Goal: Transaction & Acquisition: Download file/media

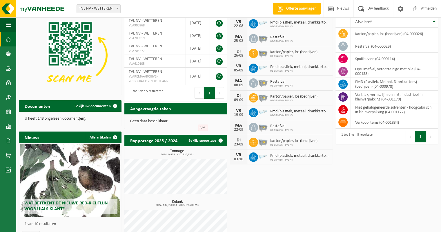
scroll to position [29, 0]
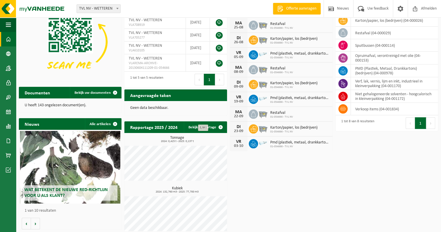
click at [53, 189] on span "Wat betekent de nieuwe RED-richtlijn voor u als klant?" at bounding box center [66, 192] width 84 height 10
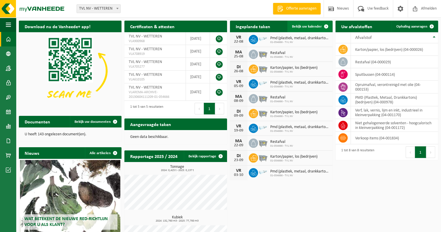
click at [309, 25] on span "Bekijk uw kalender" at bounding box center [307, 27] width 30 height 4
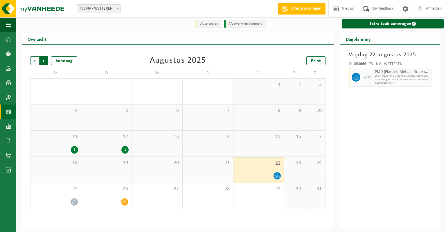
click at [36, 61] on span "Vorige" at bounding box center [34, 60] width 9 height 9
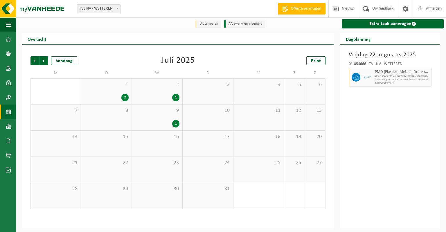
click at [106, 91] on div "1 2" at bounding box center [106, 92] width 50 height 26
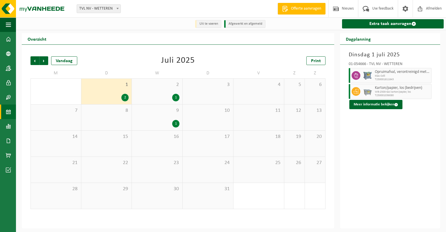
click at [154, 89] on div "2 1" at bounding box center [157, 92] width 50 height 26
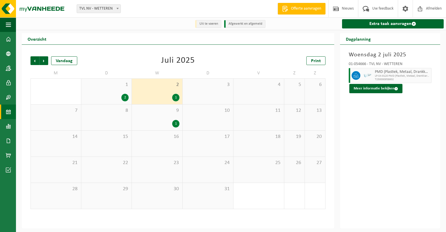
click at [159, 117] on div "9 1" at bounding box center [157, 117] width 50 height 26
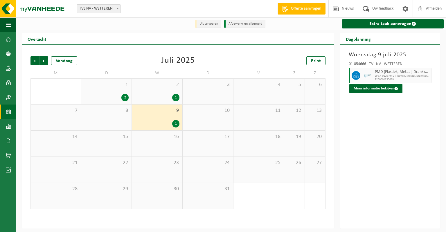
click at [160, 120] on div "1" at bounding box center [157, 124] width 45 height 8
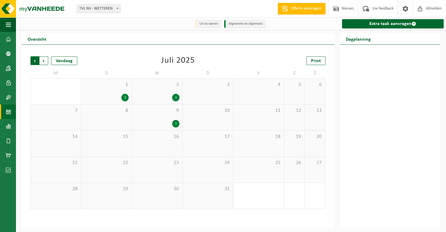
click at [44, 61] on span "Volgende" at bounding box center [43, 60] width 9 height 9
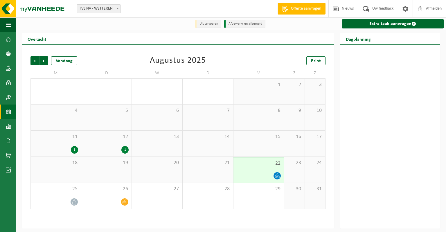
click at [259, 167] on div "22" at bounding box center [258, 169] width 50 height 25
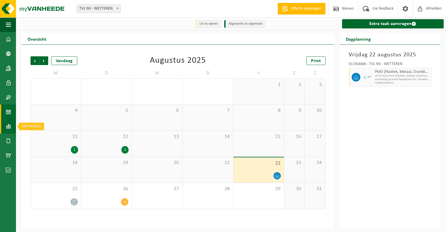
click at [11, 127] on span at bounding box center [8, 126] width 5 height 15
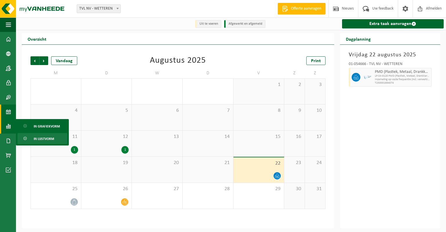
click at [45, 139] on span "In lijstvorm" at bounding box center [44, 138] width 20 height 11
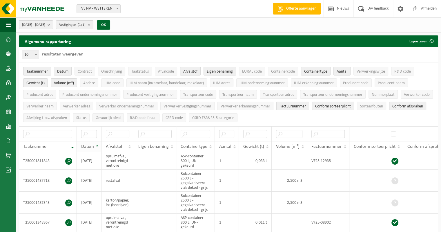
click at [87, 144] on span "Datum" at bounding box center [87, 146] width 13 height 5
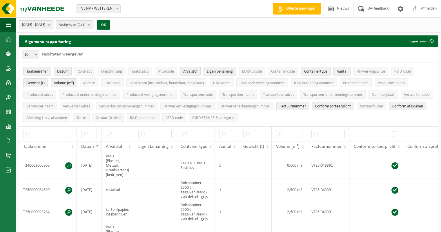
click at [87, 144] on span "Datum" at bounding box center [87, 146] width 13 height 5
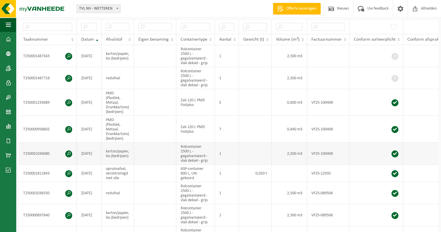
scroll to position [116, 0]
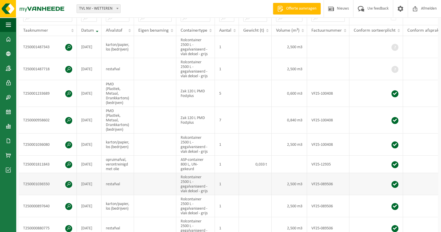
click at [69, 182] on span at bounding box center [68, 184] width 7 height 7
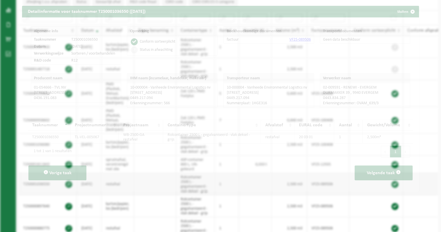
scroll to position [104, 0]
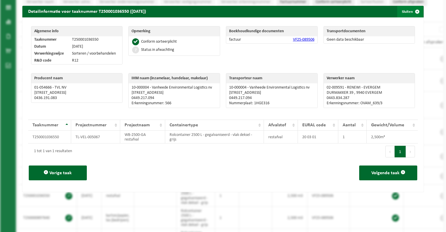
click at [404, 10] on button "Sluiten" at bounding box center [410, 12] width 26 height 12
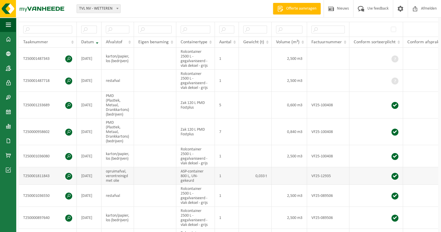
click at [69, 174] on span at bounding box center [68, 176] width 7 height 7
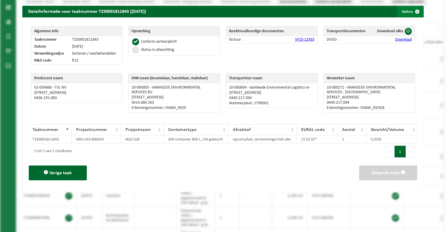
click at [402, 11] on button "Sluiten" at bounding box center [410, 12] width 26 height 12
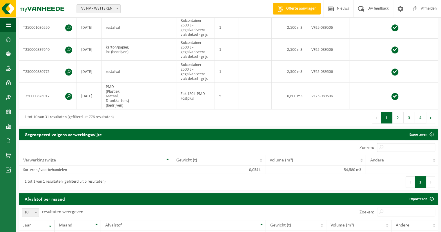
scroll to position [279, 0]
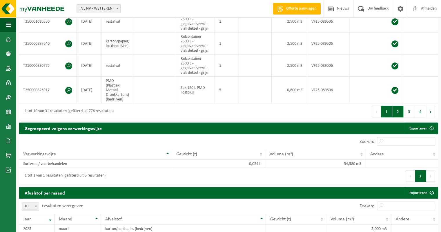
click at [400, 114] on button "2" at bounding box center [398, 112] width 11 height 12
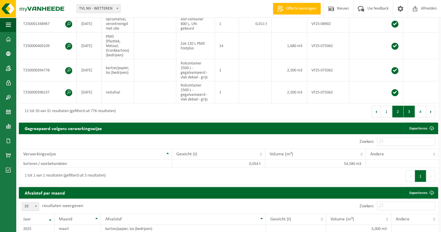
click at [410, 113] on button "3" at bounding box center [409, 112] width 11 height 12
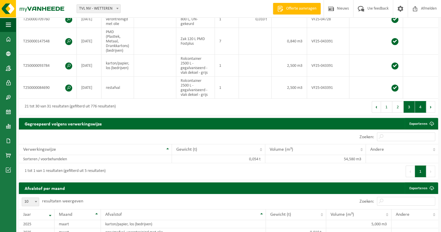
click at [422, 109] on button "4" at bounding box center [420, 107] width 11 height 12
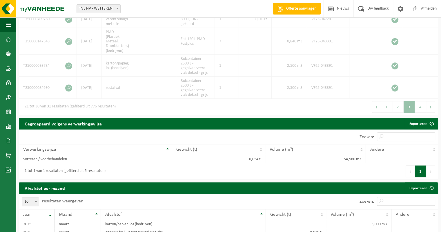
scroll to position [74, 0]
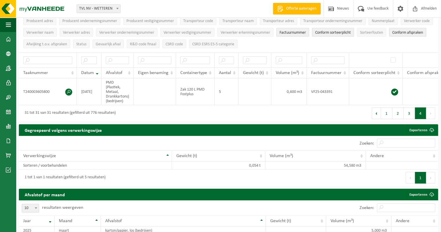
click at [432, 117] on button "Volgende" at bounding box center [431, 113] width 9 height 12
click at [431, 116] on button "Volgende" at bounding box center [431, 113] width 9 height 12
click at [428, 116] on button "Volgende" at bounding box center [431, 113] width 9 height 12
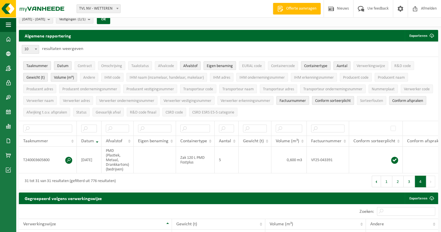
scroll to position [0, 0]
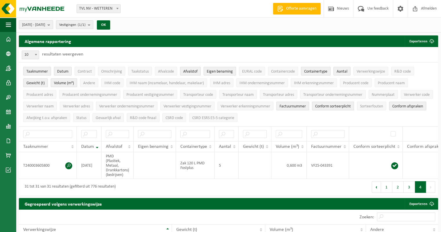
click at [53, 23] on b "submit" at bounding box center [50, 25] width 5 height 8
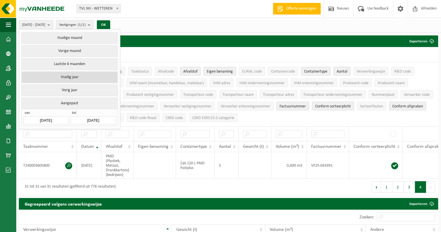
click at [79, 75] on button "Huidig jaar" at bounding box center [69, 77] width 96 height 12
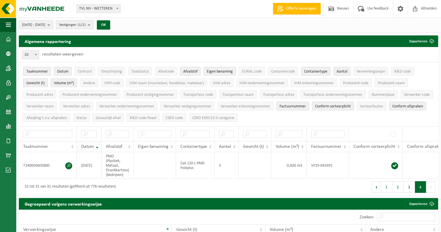
click at [91, 145] on span "Datum" at bounding box center [87, 146] width 13 height 5
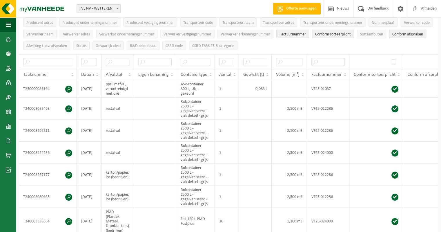
scroll to position [58, 0]
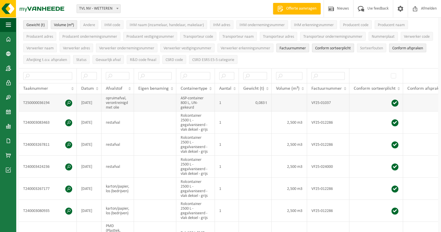
click at [69, 102] on span at bounding box center [68, 103] width 7 height 7
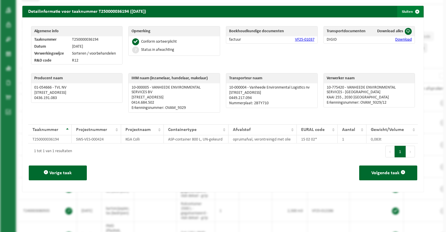
click at [402, 10] on button "Sluiten" at bounding box center [410, 12] width 26 height 12
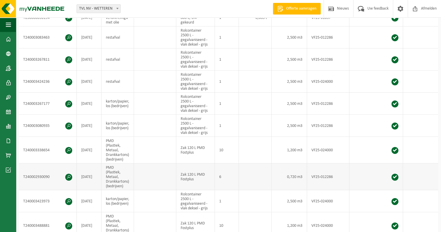
scroll to position [145, 0]
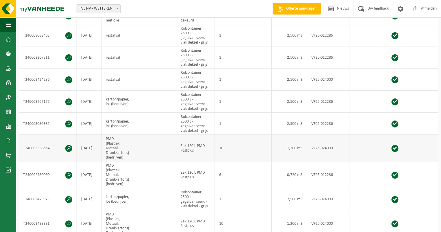
click at [68, 146] on span at bounding box center [68, 148] width 7 height 7
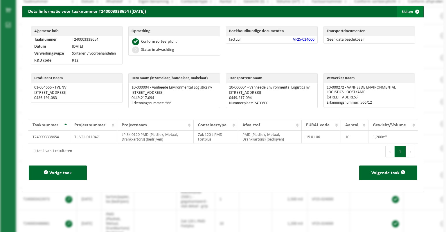
click at [403, 10] on button "Sluiten" at bounding box center [410, 12] width 26 height 12
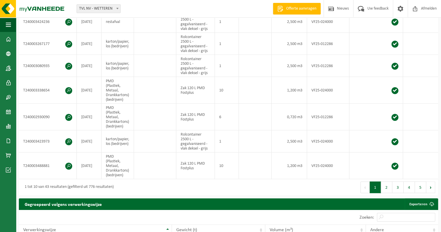
scroll to position [203, 0]
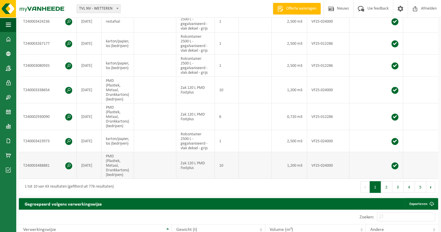
click at [68, 162] on span at bounding box center [68, 165] width 7 height 7
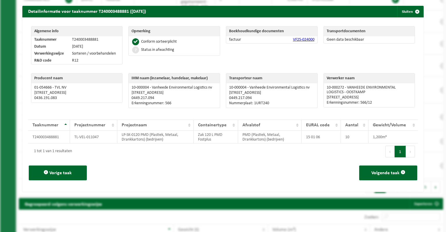
click at [394, 152] on button "1" at bounding box center [399, 152] width 11 height 12
click at [405, 14] on button "Sluiten" at bounding box center [410, 12] width 26 height 12
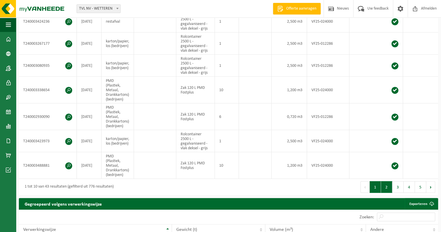
click at [388, 189] on button "2" at bounding box center [386, 187] width 11 height 12
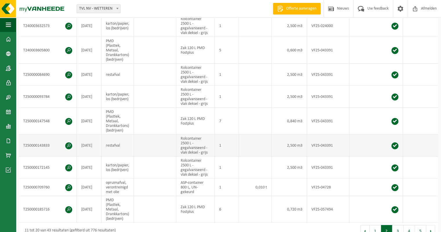
scroll to position [174, 0]
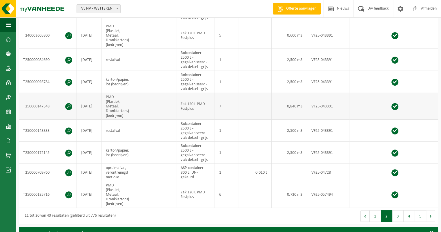
click at [71, 105] on span at bounding box center [68, 106] width 7 height 7
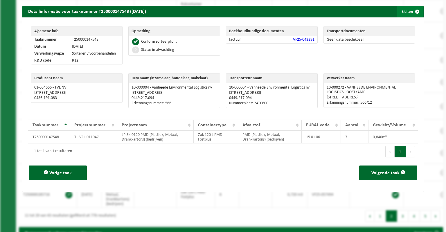
click at [404, 12] on button "Sluiten" at bounding box center [410, 12] width 26 height 12
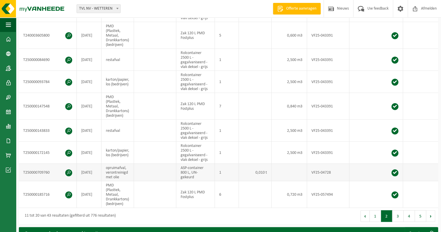
click at [68, 170] on span at bounding box center [68, 172] width 7 height 7
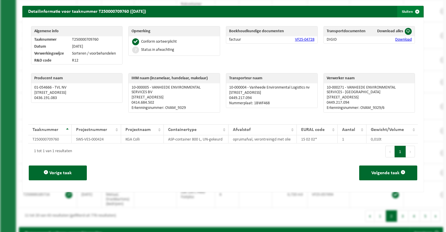
click at [403, 9] on button "Sluiten" at bounding box center [410, 12] width 26 height 12
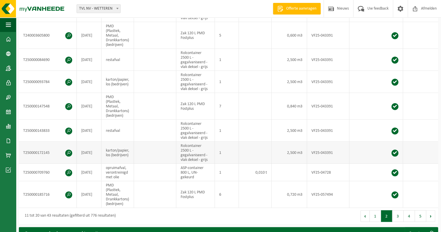
scroll to position [203, 0]
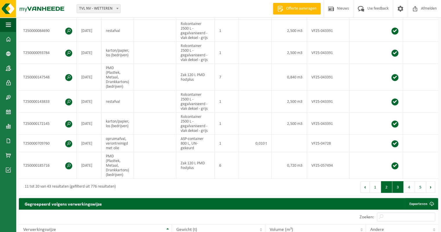
click at [398, 187] on button "3" at bounding box center [398, 187] width 11 height 12
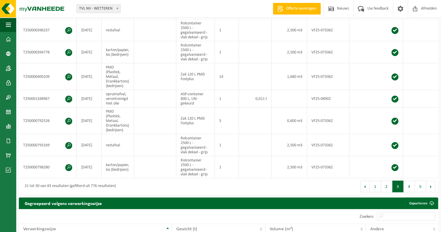
scroll to position [201, 0]
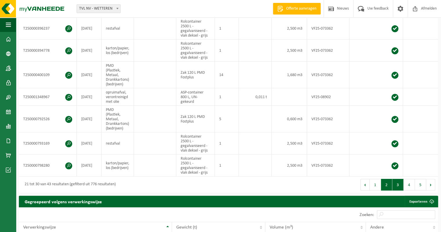
click at [388, 184] on button "2" at bounding box center [386, 185] width 11 height 12
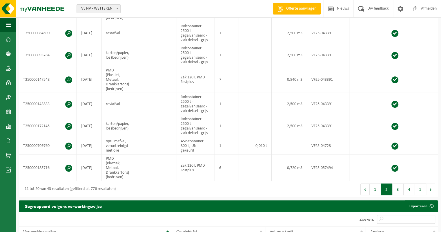
scroll to position [203, 0]
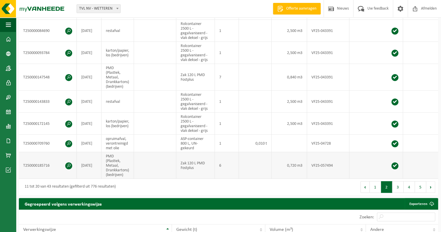
click at [67, 162] on span at bounding box center [68, 165] width 7 height 7
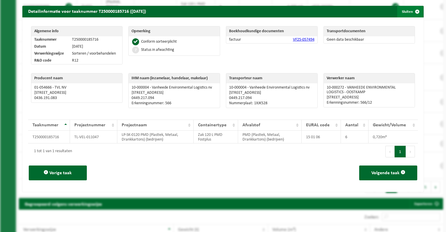
click at [401, 10] on button "Sluiten" at bounding box center [410, 12] width 26 height 12
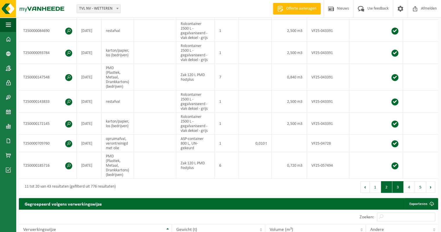
click at [396, 189] on button "3" at bounding box center [398, 187] width 11 height 12
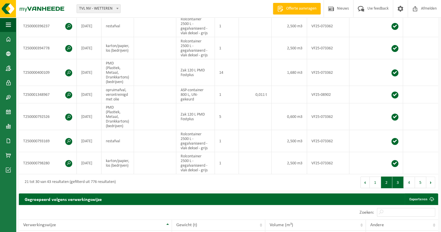
scroll to position [201, 0]
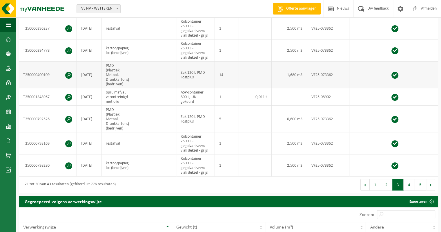
click at [67, 73] on span at bounding box center [68, 75] width 7 height 7
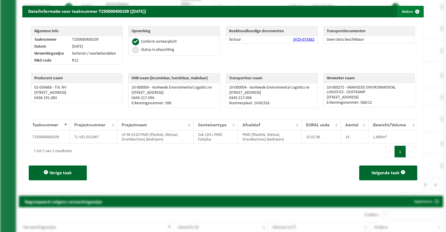
click at [404, 11] on button "Sluiten" at bounding box center [410, 12] width 26 height 12
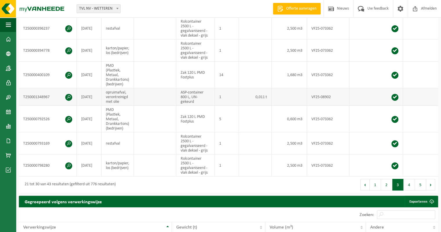
click at [67, 94] on span at bounding box center [68, 97] width 7 height 7
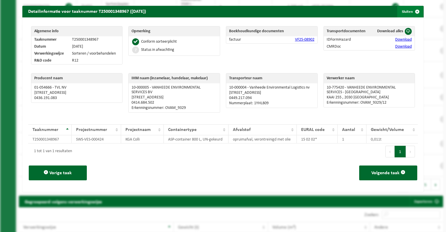
click at [400, 12] on button "Sluiten" at bounding box center [410, 12] width 26 height 12
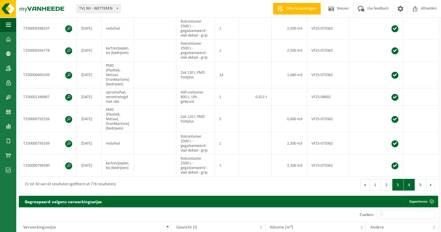
click at [409, 187] on button "4" at bounding box center [409, 185] width 11 height 12
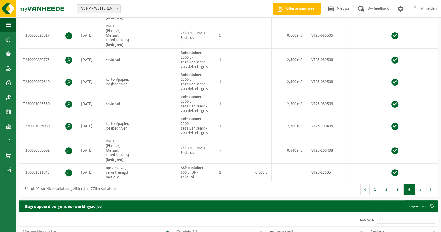
scroll to position [203, 0]
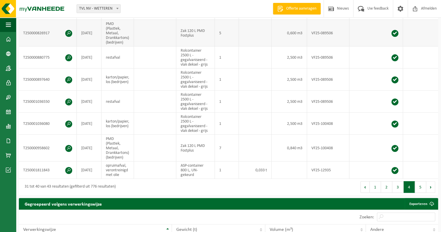
click at [68, 31] on span at bounding box center [68, 33] width 7 height 7
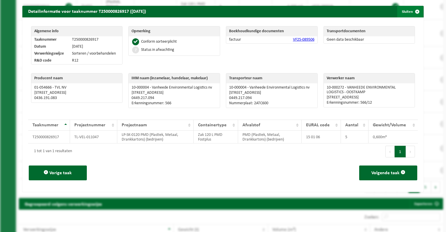
click at [402, 11] on button "Sluiten" at bounding box center [410, 12] width 26 height 12
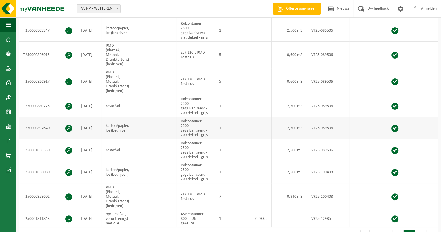
scroll to position [58, 0]
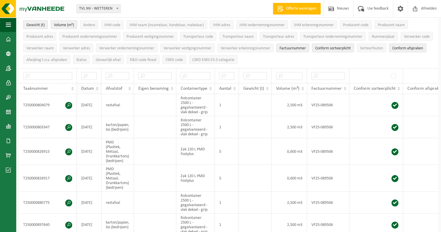
click at [85, 86] on span "Datum" at bounding box center [87, 88] width 13 height 5
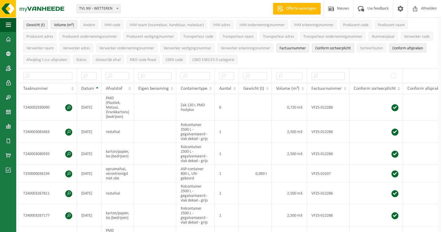
click at [85, 86] on span "Datum" at bounding box center [87, 88] width 13 height 5
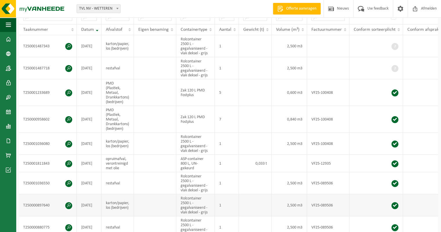
scroll to position [116, 0]
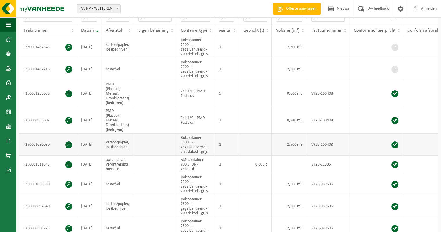
click at [67, 141] on span at bounding box center [68, 144] width 7 height 7
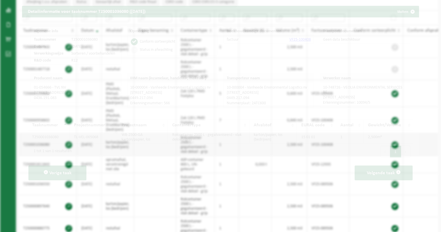
scroll to position [104, 0]
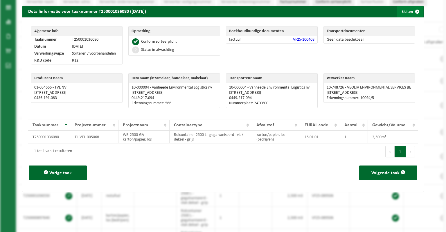
click at [399, 10] on button "Sluiten" at bounding box center [410, 12] width 26 height 12
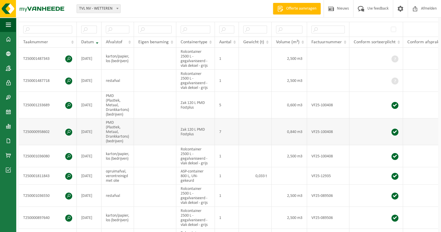
click at [71, 130] on span at bounding box center [68, 132] width 7 height 7
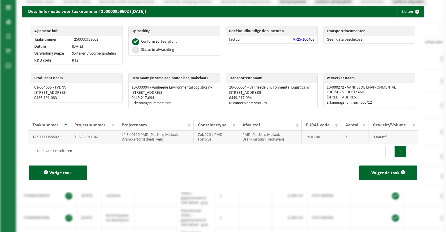
click at [377, 137] on td "0,840m³" at bounding box center [392, 137] width 49 height 13
click at [385, 138] on td "0,840m³" at bounding box center [392, 137] width 49 height 13
click at [403, 12] on button "Sluiten" at bounding box center [410, 12] width 26 height 12
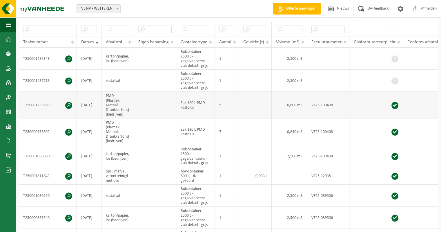
click at [68, 103] on span at bounding box center [68, 105] width 7 height 7
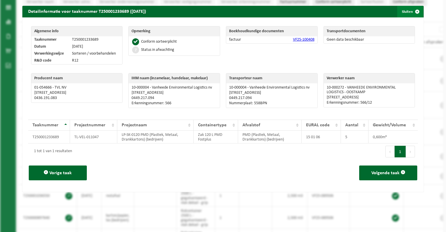
click at [402, 10] on button "Sluiten" at bounding box center [410, 12] width 26 height 12
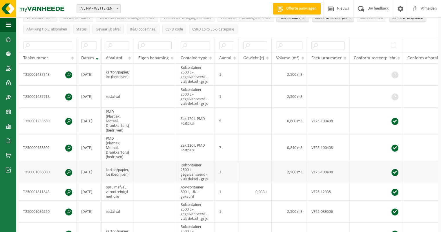
scroll to position [75, 0]
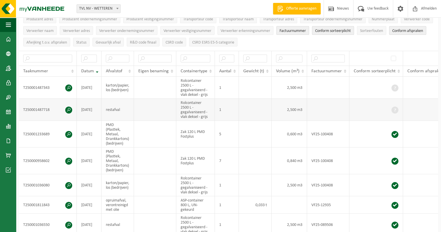
click at [68, 108] on span at bounding box center [68, 109] width 7 height 7
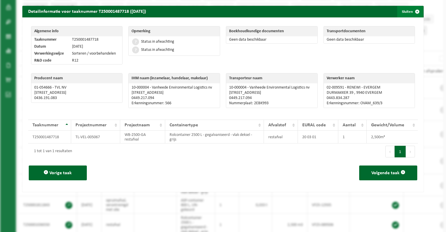
click at [403, 10] on button "Sluiten" at bounding box center [410, 12] width 26 height 12
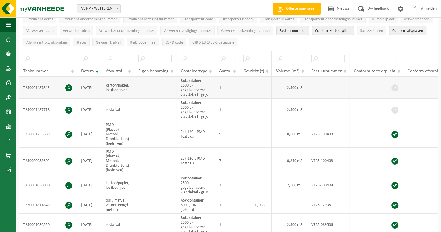
click at [67, 86] on span at bounding box center [68, 87] width 7 height 7
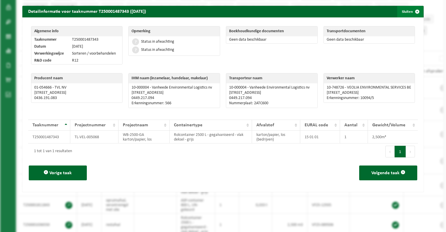
click at [402, 10] on button "Sluiten" at bounding box center [410, 12] width 26 height 12
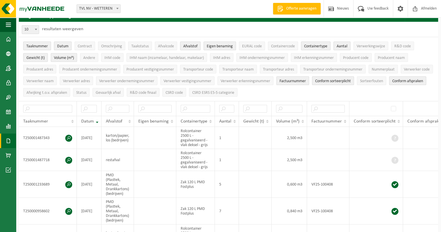
scroll to position [46, 0]
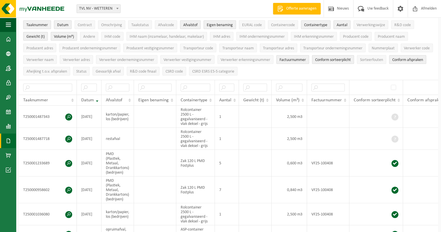
click at [8, 141] on span at bounding box center [8, 140] width 5 height 15
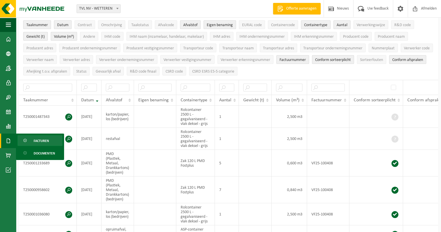
click at [50, 140] on link "Facturen" at bounding box center [39, 140] width 45 height 11
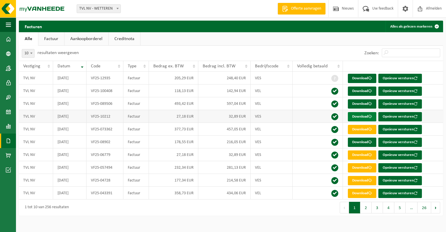
click at [362, 114] on link "Download" at bounding box center [362, 116] width 28 height 9
click at [367, 103] on link "Download" at bounding box center [362, 103] width 28 height 9
click at [361, 89] on link "Download" at bounding box center [362, 90] width 28 height 9
click at [359, 79] on link "Download" at bounding box center [362, 78] width 28 height 9
click at [366, 153] on link "Download" at bounding box center [362, 154] width 28 height 9
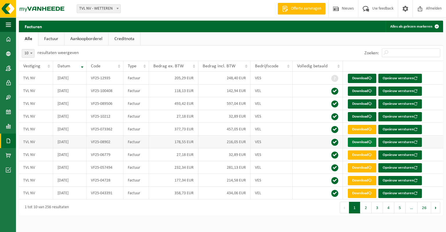
click at [360, 141] on link "Download" at bounding box center [362, 142] width 28 height 9
click at [9, 141] on span at bounding box center [8, 140] width 5 height 15
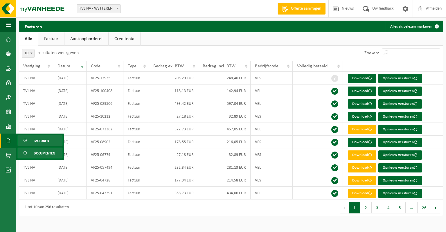
click at [44, 153] on span "Documenten" at bounding box center [44, 153] width 21 height 11
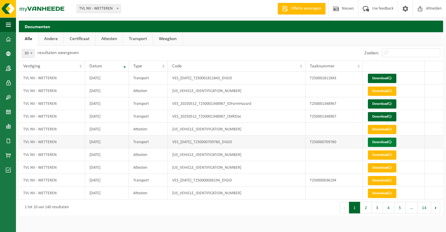
click at [383, 140] on link "Download" at bounding box center [382, 142] width 28 height 9
click at [381, 126] on link "Download" at bounding box center [382, 129] width 28 height 9
click at [386, 117] on link "Download" at bounding box center [382, 116] width 28 height 9
click at [379, 102] on link "Download" at bounding box center [382, 103] width 28 height 9
click at [227, 103] on td "VES_20250512_T250001348967_IDFormHazard" at bounding box center [237, 103] width 138 height 13
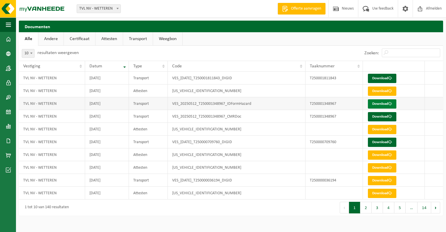
click at [382, 103] on link "Download" at bounding box center [382, 103] width 28 height 9
click at [378, 90] on link "Download" at bounding box center [382, 90] width 28 height 9
click at [387, 78] on link "Download" at bounding box center [382, 78] width 28 height 9
click at [435, 7] on span "Afmelden" at bounding box center [433, 8] width 19 height 17
